Goal: Information Seeking & Learning: Learn about a topic

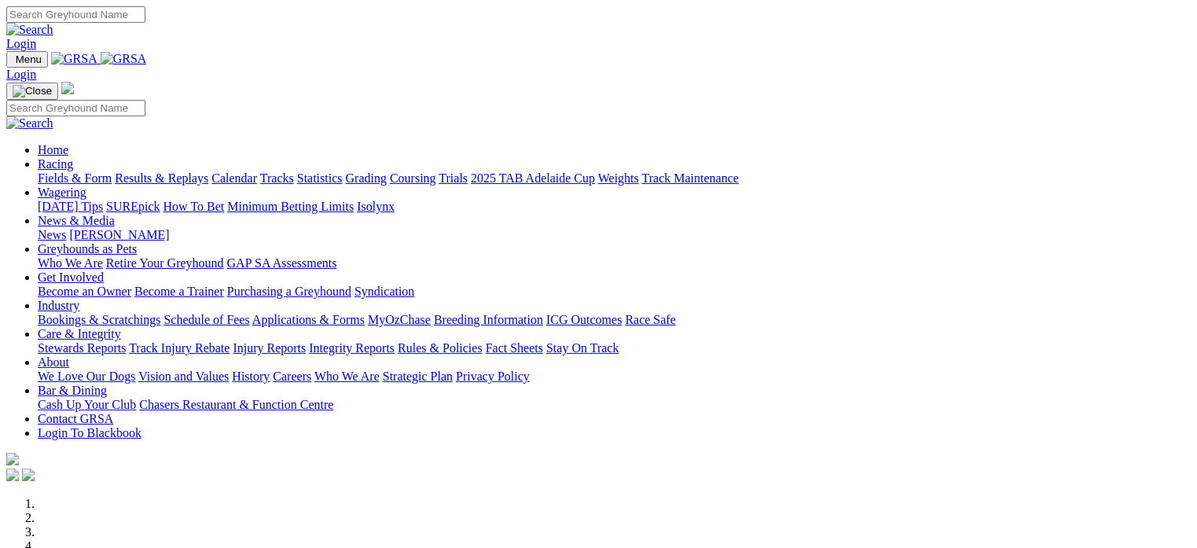
click at [73, 157] on link "Racing" at bounding box center [55, 163] width 35 height 13
click at [69, 171] on link "Fields & Form" at bounding box center [75, 177] width 74 height 13
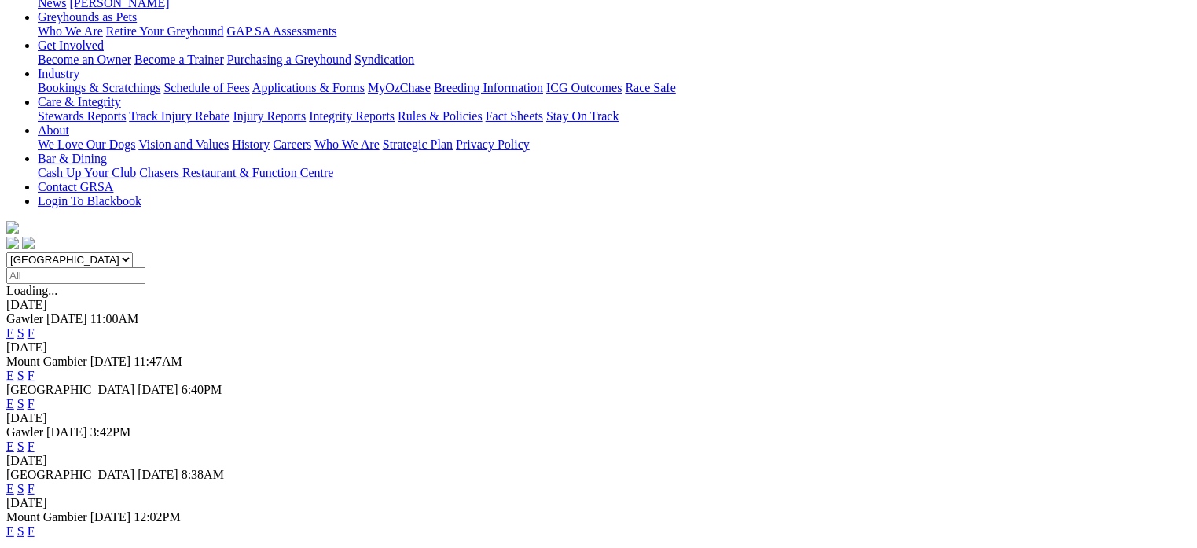
scroll to position [281, 0]
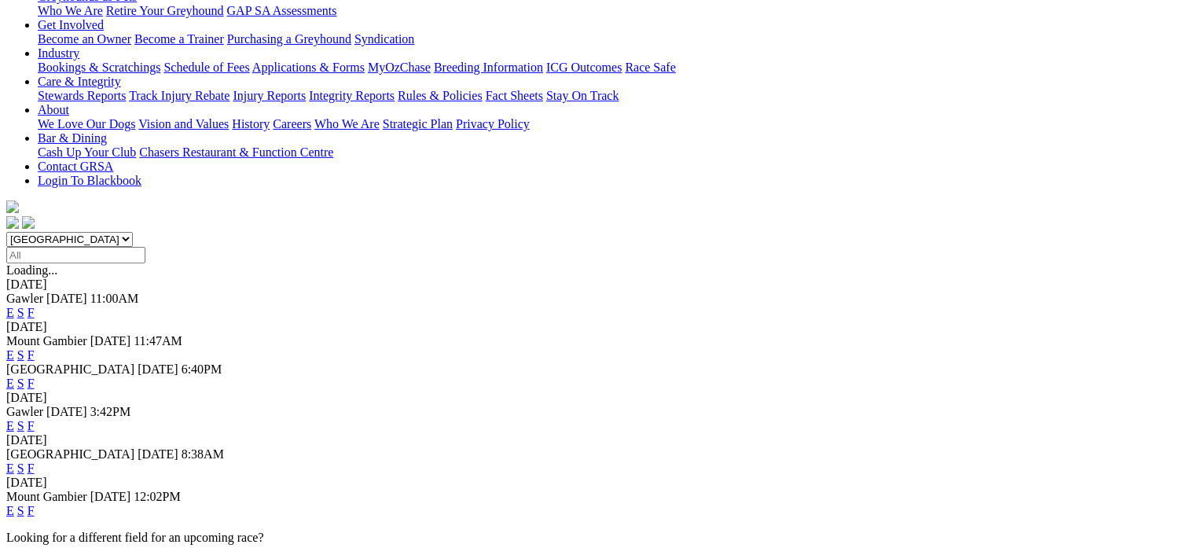
click at [35, 462] on link "F" at bounding box center [31, 468] width 7 height 13
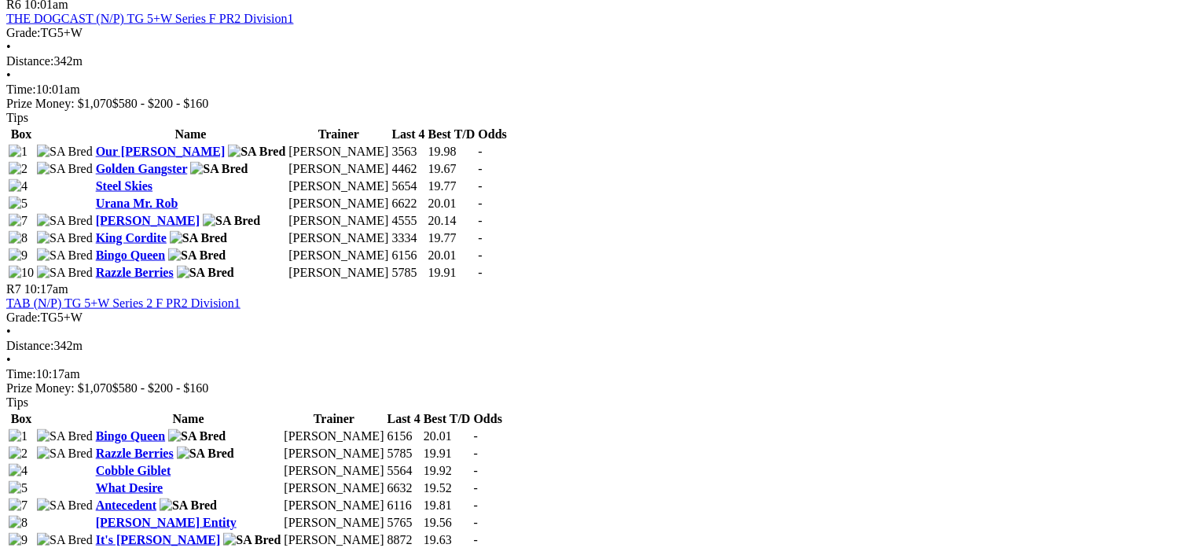
scroll to position [1956, 0]
